Goal: Find specific page/section: Find specific page/section

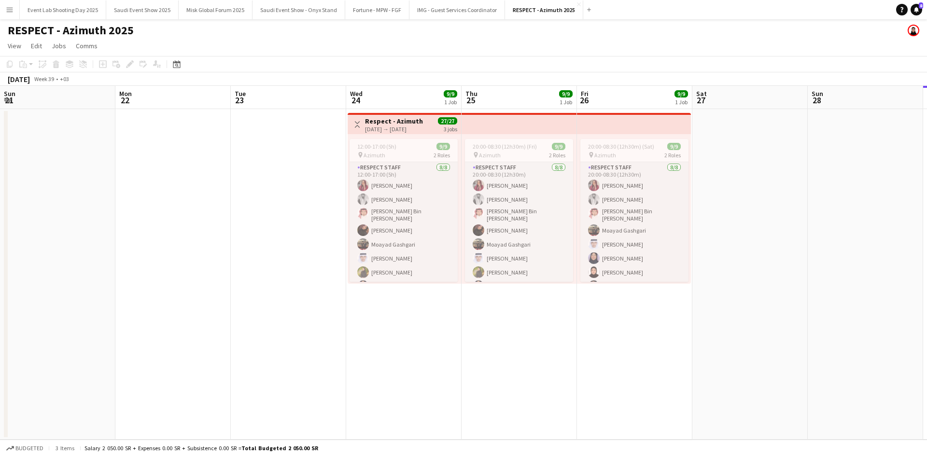
scroll to position [44, 0]
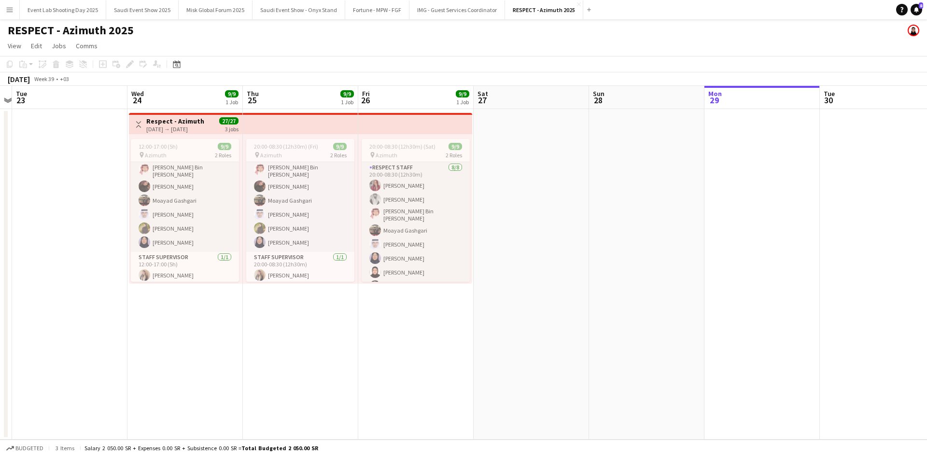
click at [12, 10] on app-icon "Menu" at bounding box center [10, 10] width 8 height 8
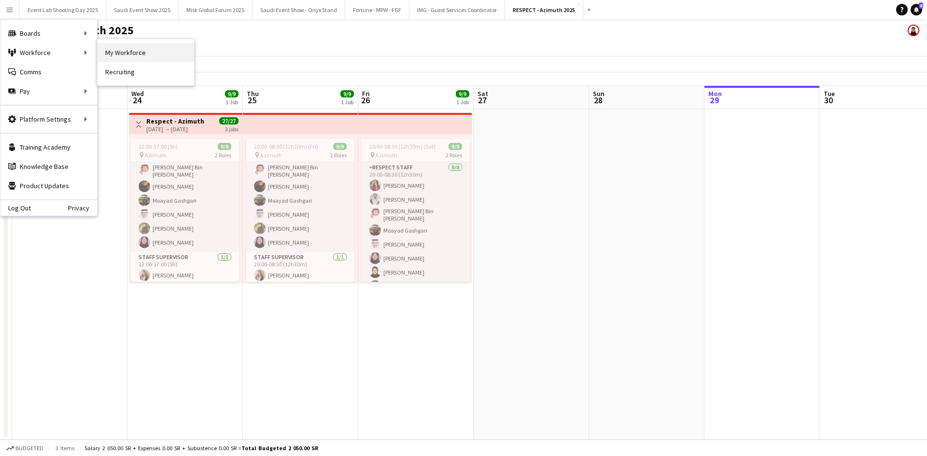
click at [119, 56] on link "My Workforce" at bounding box center [145, 52] width 97 height 19
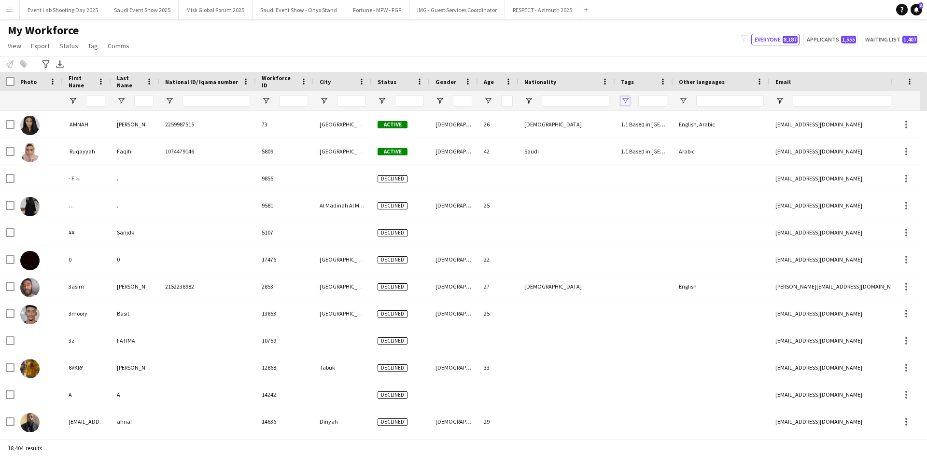
click at [628, 97] on span "Open Filter Menu" at bounding box center [625, 101] width 9 height 9
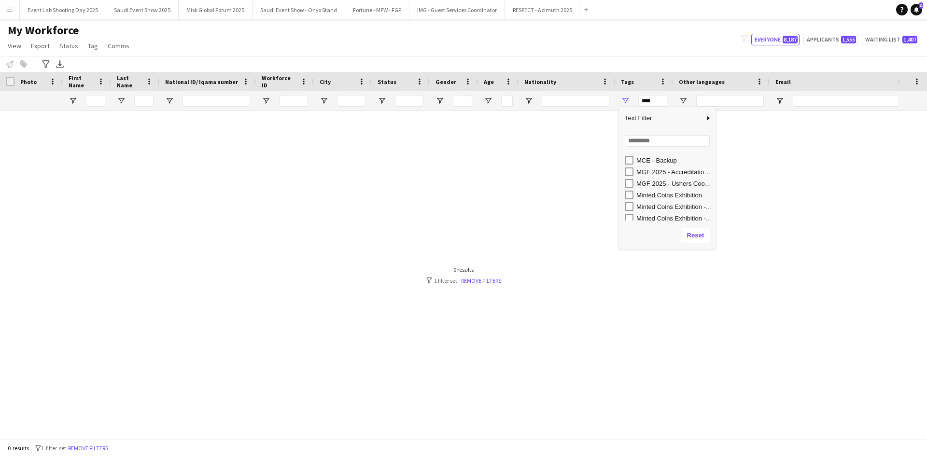
scroll to position [405, 0]
type input "**********"
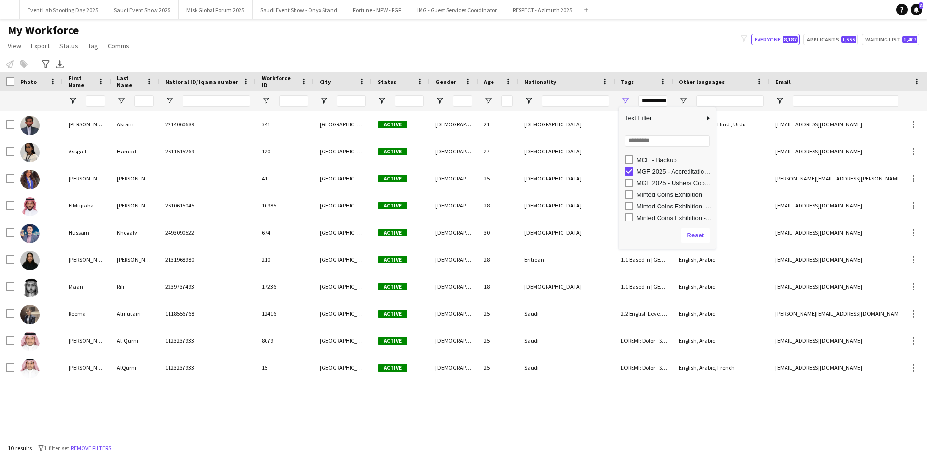
click at [544, 56] on div "Notify workforce Add to tag Select at least one crew to tag him or her. Advance…" at bounding box center [463, 64] width 927 height 16
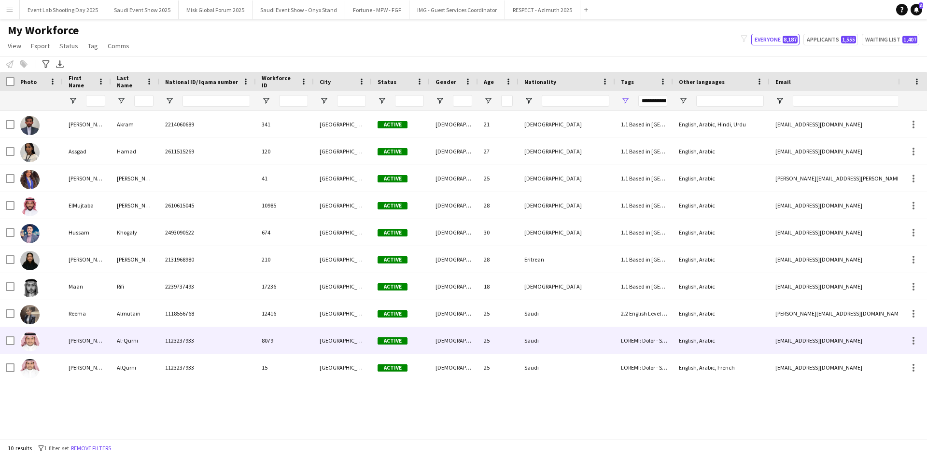
click at [65, 335] on div "[PERSON_NAME]" at bounding box center [87, 340] width 48 height 27
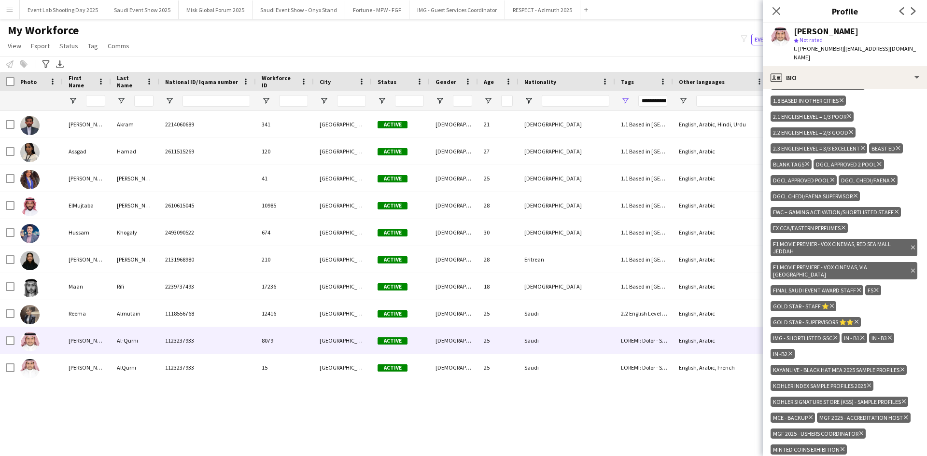
scroll to position [943, 0]
click at [904, 414] on icon "Delete tag" at bounding box center [906, 417] width 4 height 6
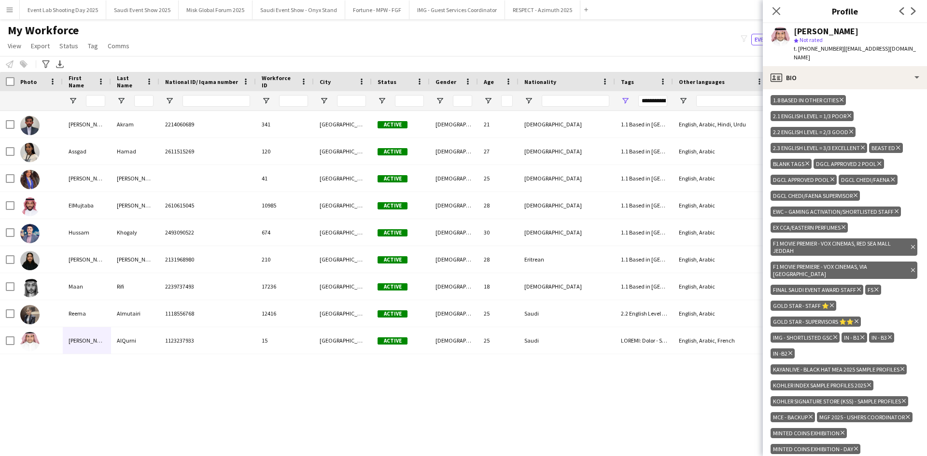
click at [905, 414] on icon "Delete tag" at bounding box center [907, 417] width 4 height 6
click at [778, 13] on icon at bounding box center [775, 10] width 9 height 9
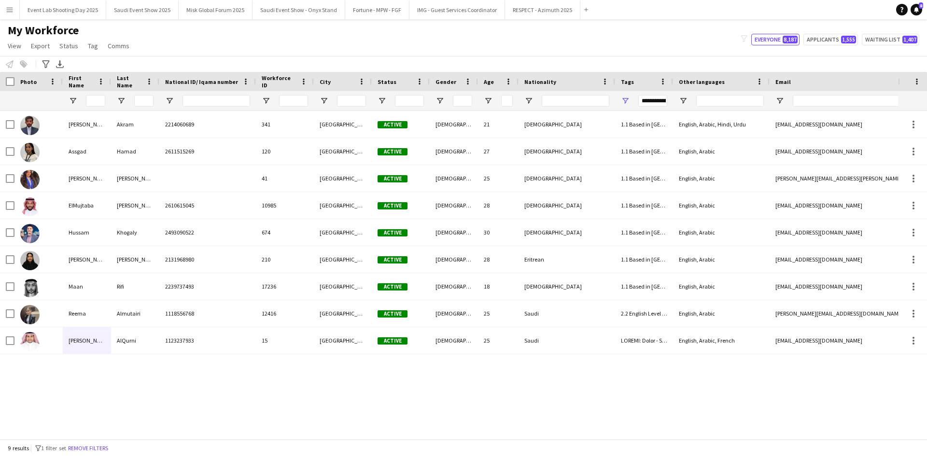
click at [73, 394] on div "[PERSON_NAME] 2214060689 341 Riyadh Active [DEMOGRAPHIC_DATA] 21 [DEMOGRAPHIC_D…" at bounding box center [449, 271] width 898 height 321
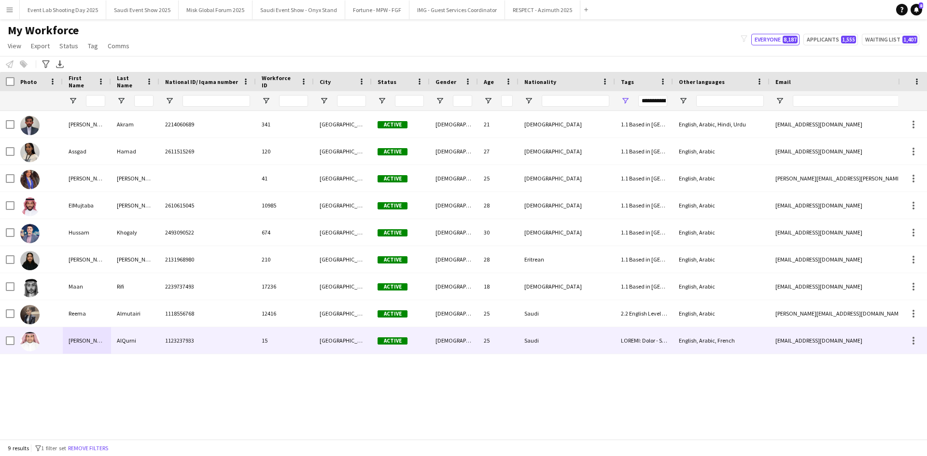
click at [71, 344] on div "[PERSON_NAME]" at bounding box center [87, 340] width 48 height 27
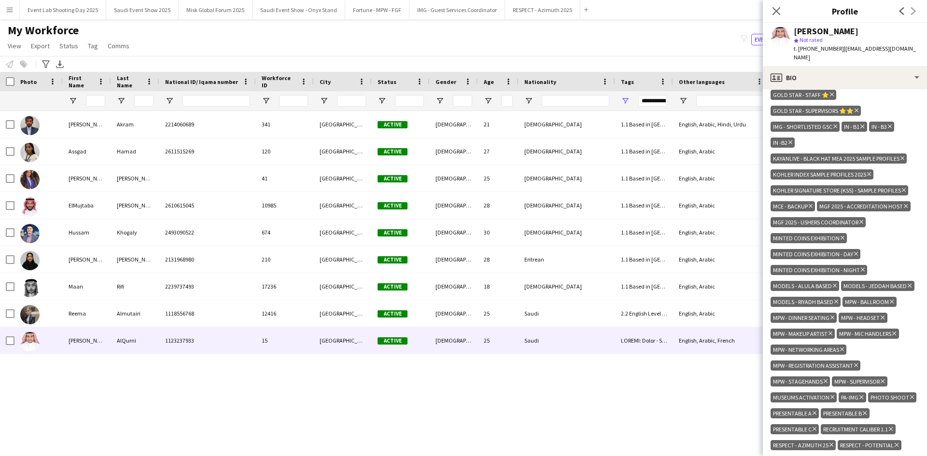
scroll to position [1062, 0]
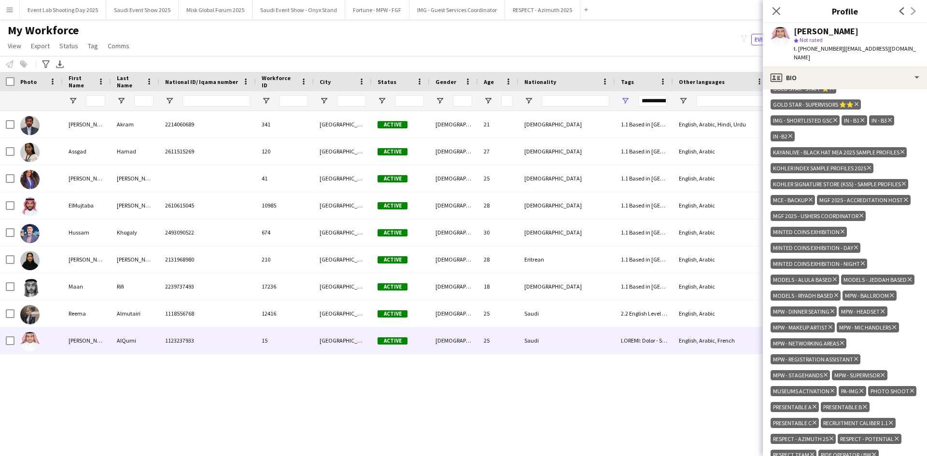
click at [905, 198] on icon at bounding box center [906, 200] width 4 height 4
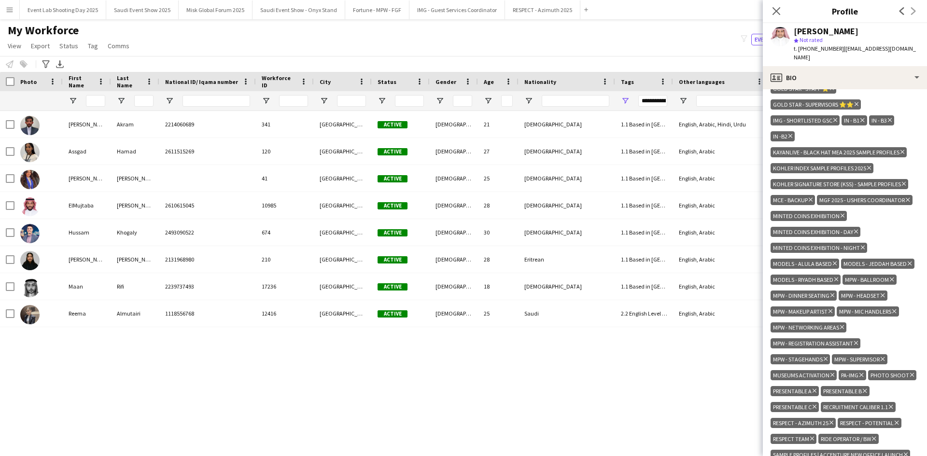
click at [905, 198] on icon at bounding box center [907, 200] width 4 height 4
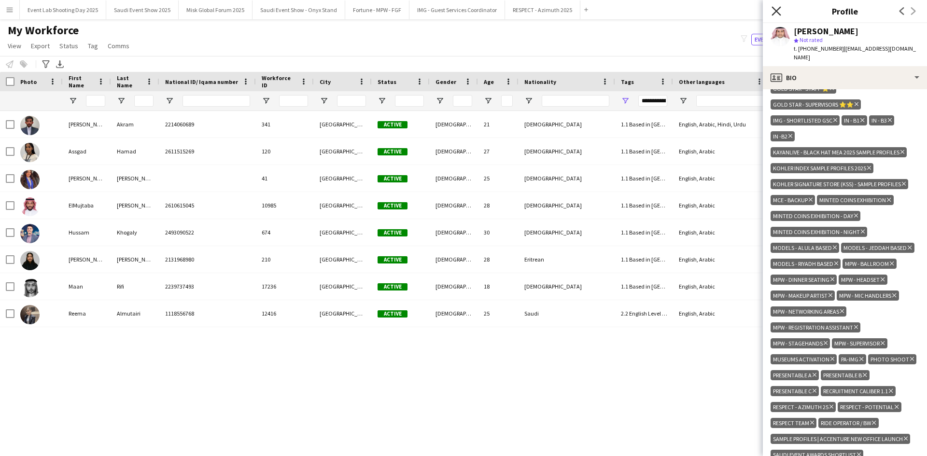
click at [780, 11] on icon "Close pop-in" at bounding box center [775, 10] width 9 height 9
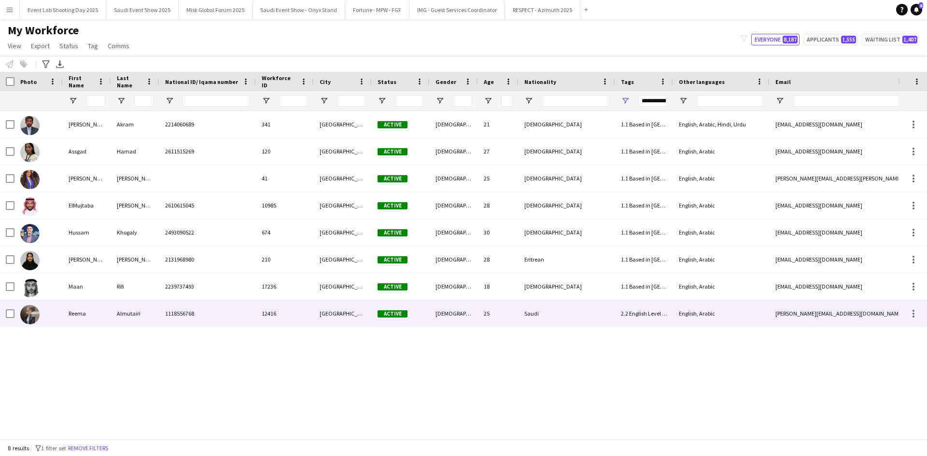
click at [38, 316] on img at bounding box center [29, 314] width 19 height 19
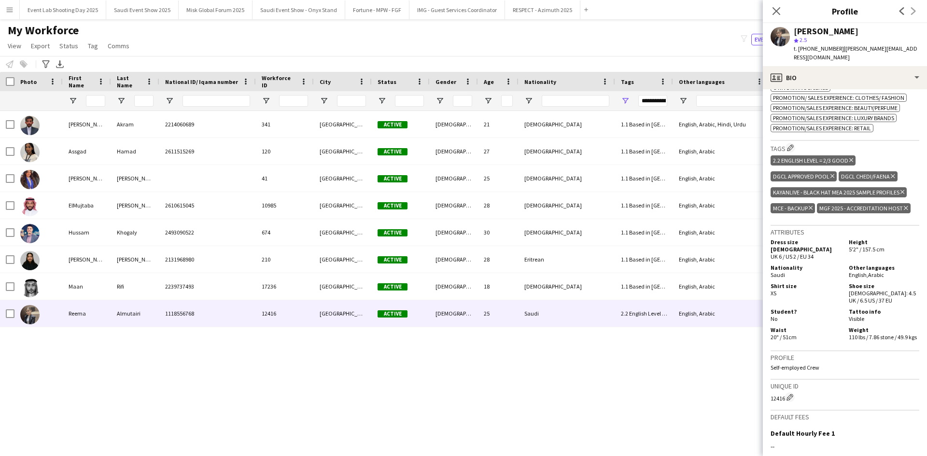
scroll to position [354, 0]
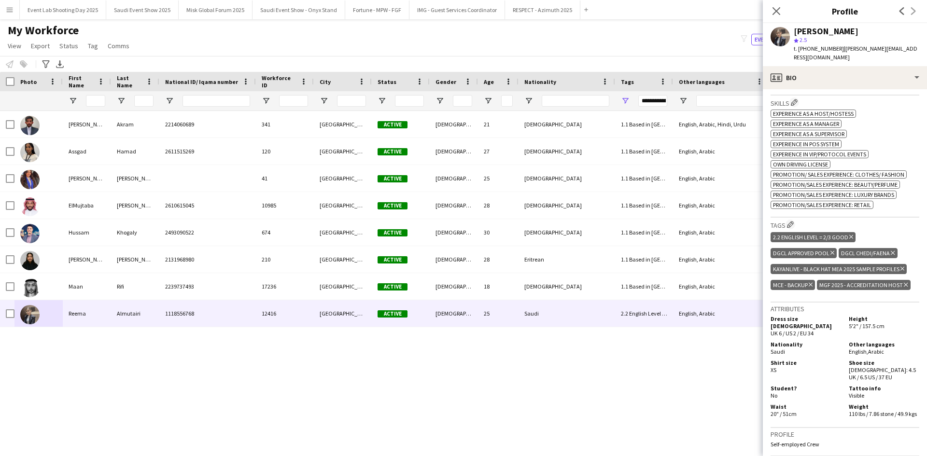
click at [905, 282] on icon "Delete tag" at bounding box center [906, 285] width 4 height 6
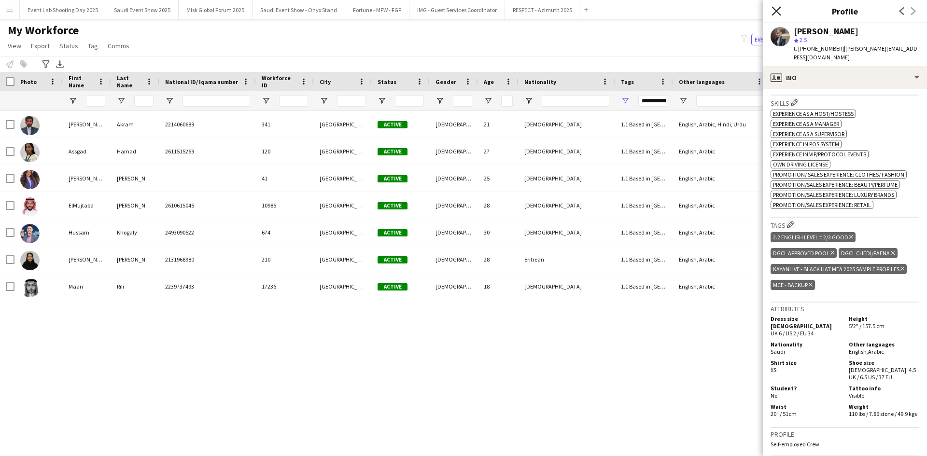
click at [774, 11] on icon "Close pop-in" at bounding box center [775, 10] width 9 height 9
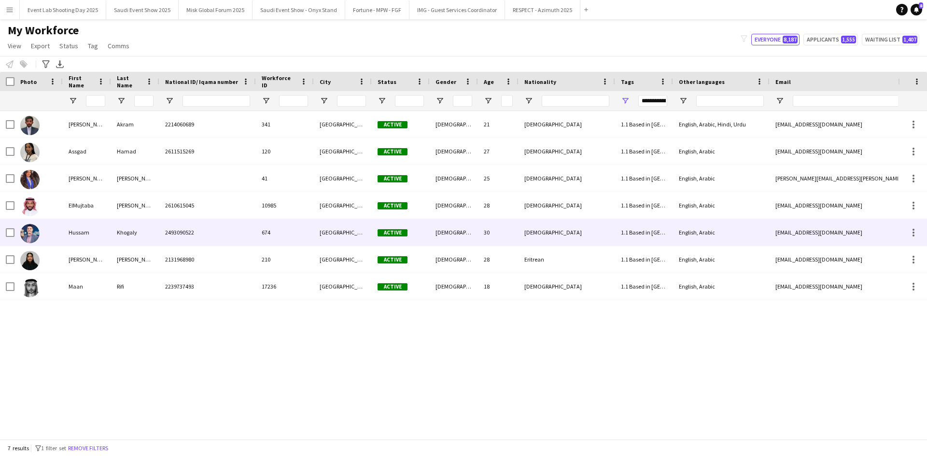
click at [74, 227] on div "Hussam" at bounding box center [87, 232] width 48 height 27
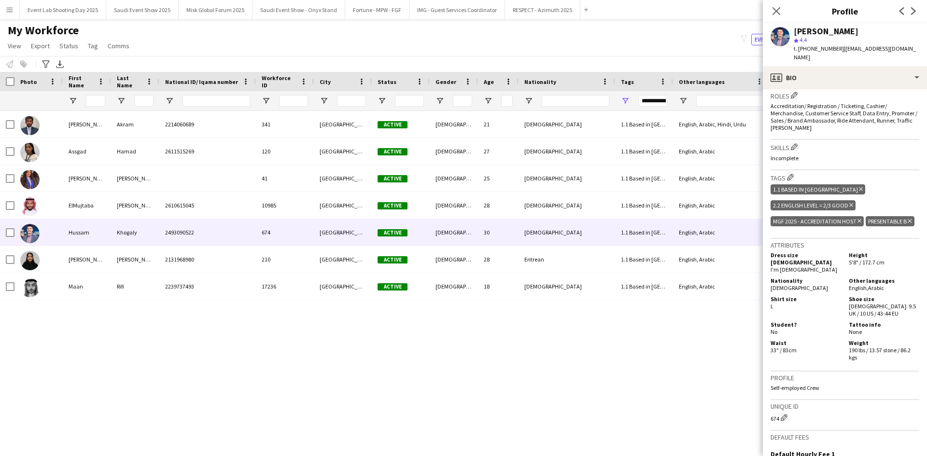
scroll to position [172, 0]
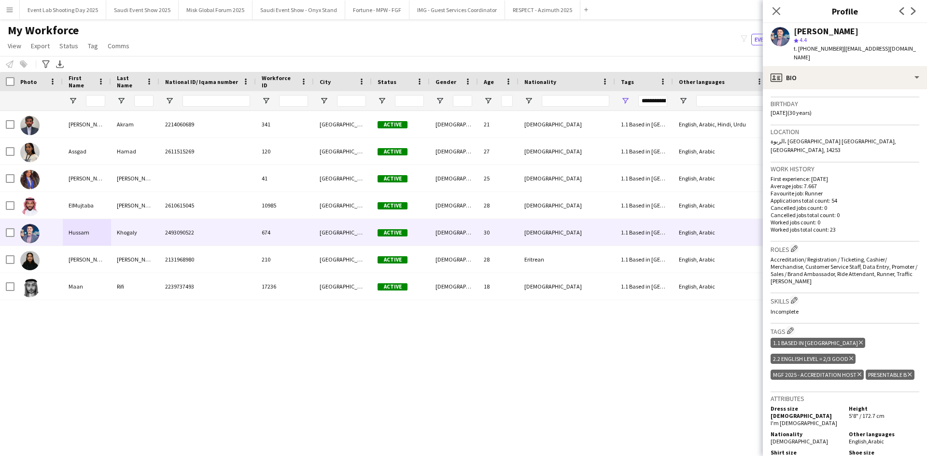
click at [857, 372] on icon "Delete tag" at bounding box center [859, 375] width 4 height 6
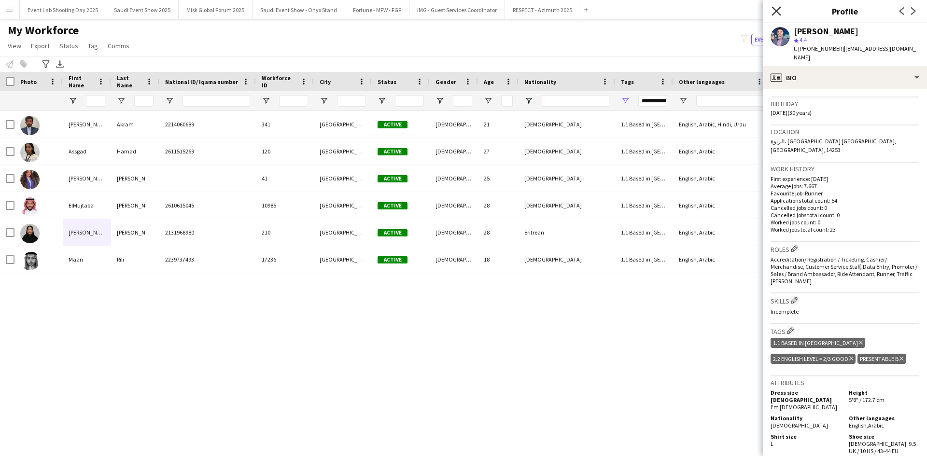
click at [774, 7] on icon "Close pop-in" at bounding box center [775, 10] width 9 height 9
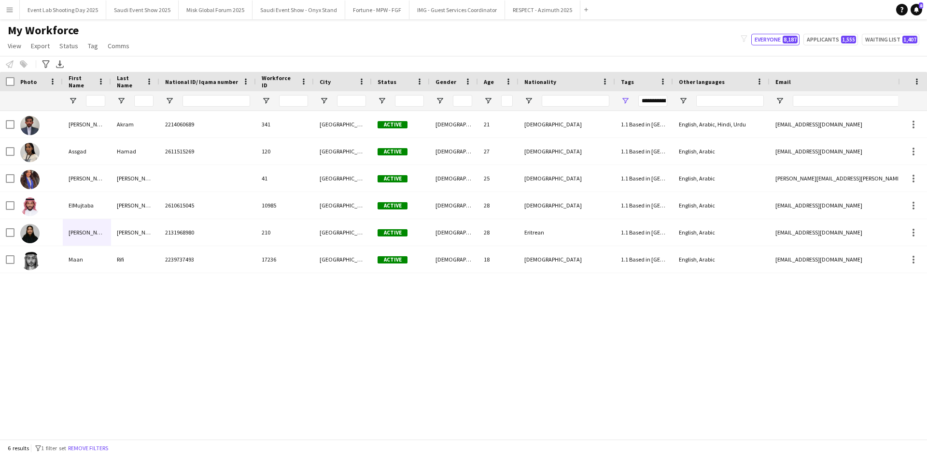
click at [306, 339] on div "[PERSON_NAME] 2214060689 341 Riyadh Active [DEMOGRAPHIC_DATA] 21 [DEMOGRAPHIC_D…" at bounding box center [449, 271] width 898 height 321
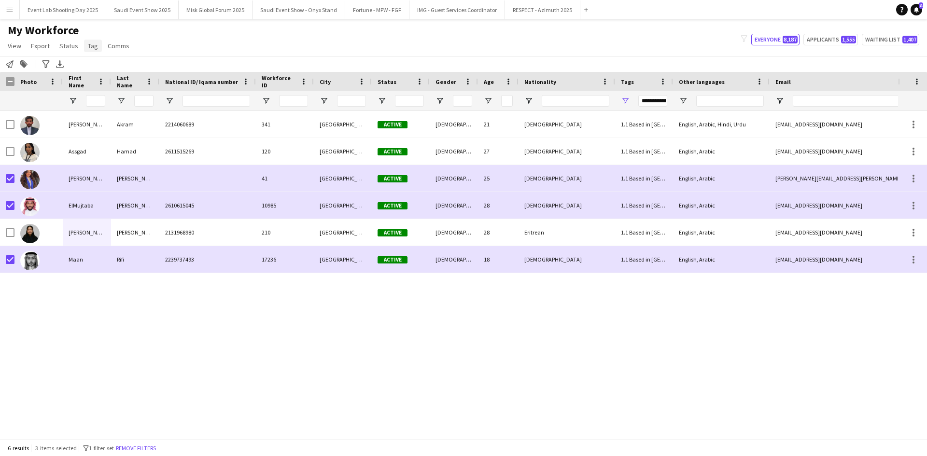
click at [94, 49] on span "Tag" at bounding box center [93, 46] width 10 height 9
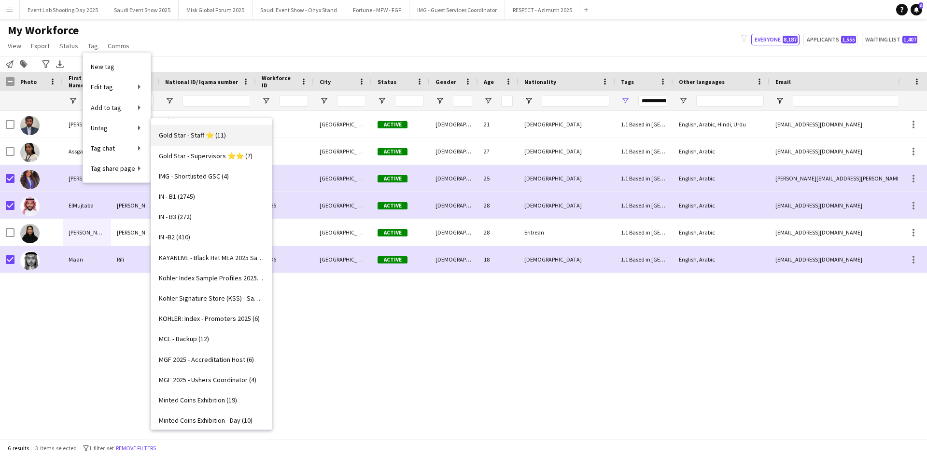
scroll to position [531, 0]
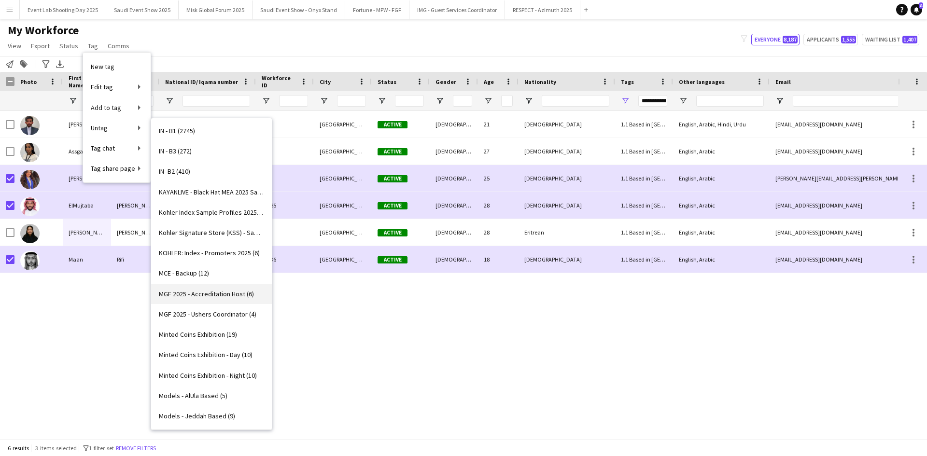
click at [208, 298] on link "MGF 2025 - Accreditation Host (6)" at bounding box center [211, 294] width 121 height 20
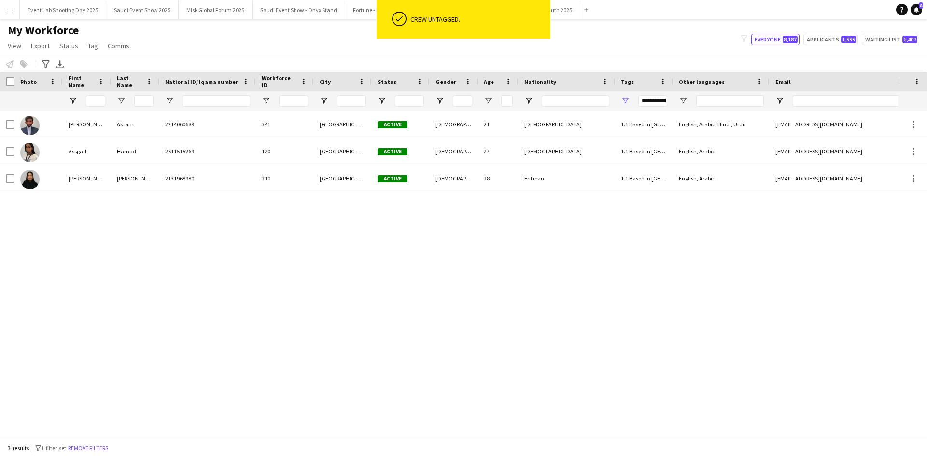
click at [208, 298] on div "[PERSON_NAME] 2214060689 341 Riyadh Active [DEMOGRAPHIC_DATA] 21 [DEMOGRAPHIC_D…" at bounding box center [449, 271] width 898 height 321
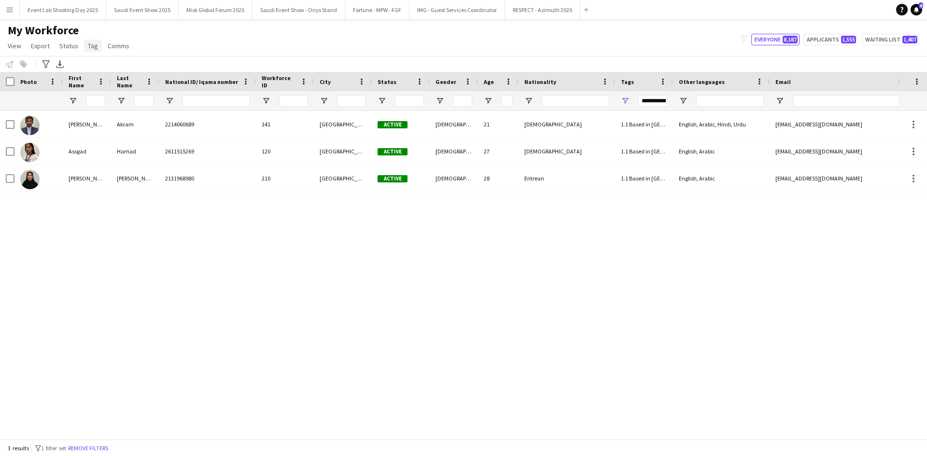
click at [91, 44] on span "Tag" at bounding box center [93, 46] width 10 height 9
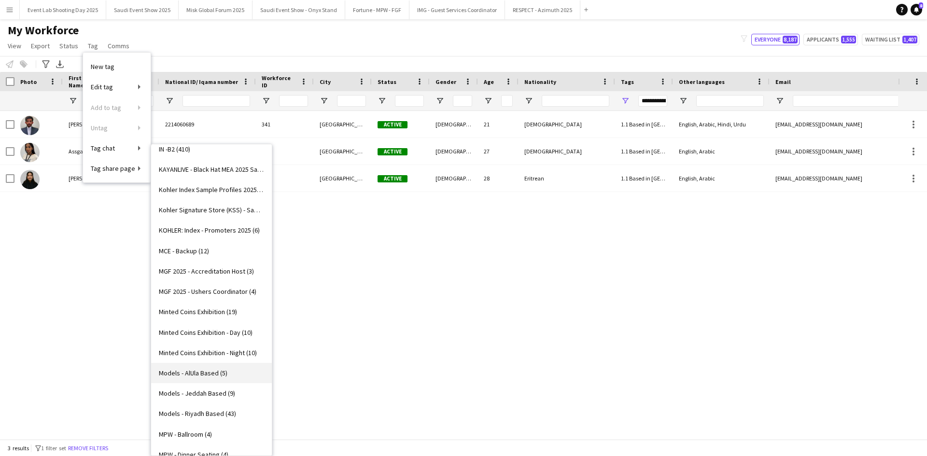
scroll to position [579, 0]
click at [208, 269] on span "MGF 2025 - Accreditation Host (3)" at bounding box center [206, 271] width 95 height 9
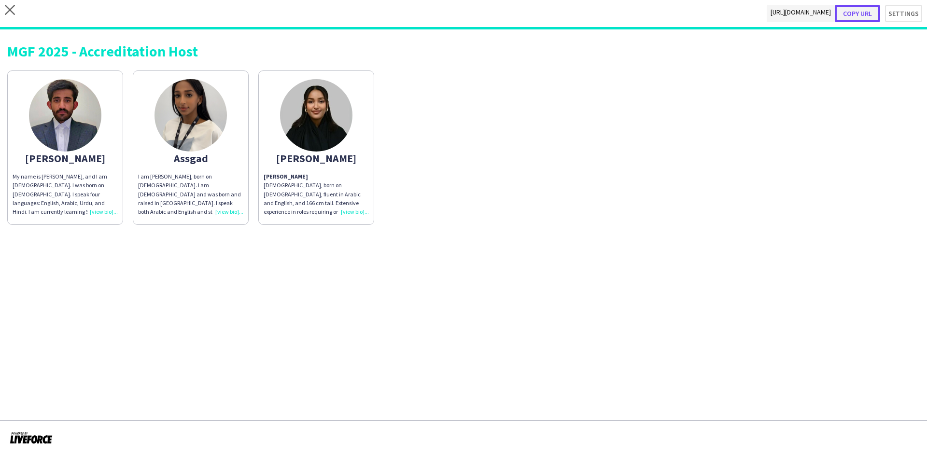
click at [851, 13] on button "Copy url" at bounding box center [856, 13] width 45 height 17
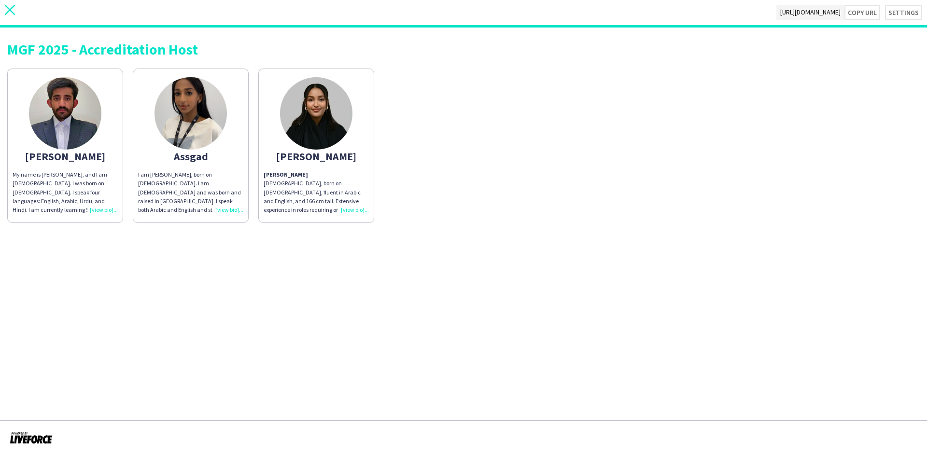
click at [10, 12] on icon "close" at bounding box center [10, 10] width 10 height 10
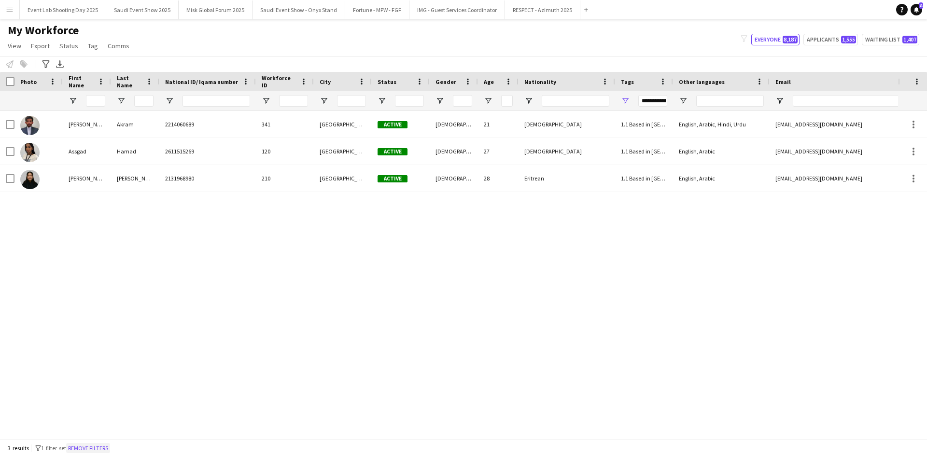
click at [110, 447] on button "Remove filters" at bounding box center [88, 448] width 44 height 11
